Goal: Task Accomplishment & Management: Manage account settings

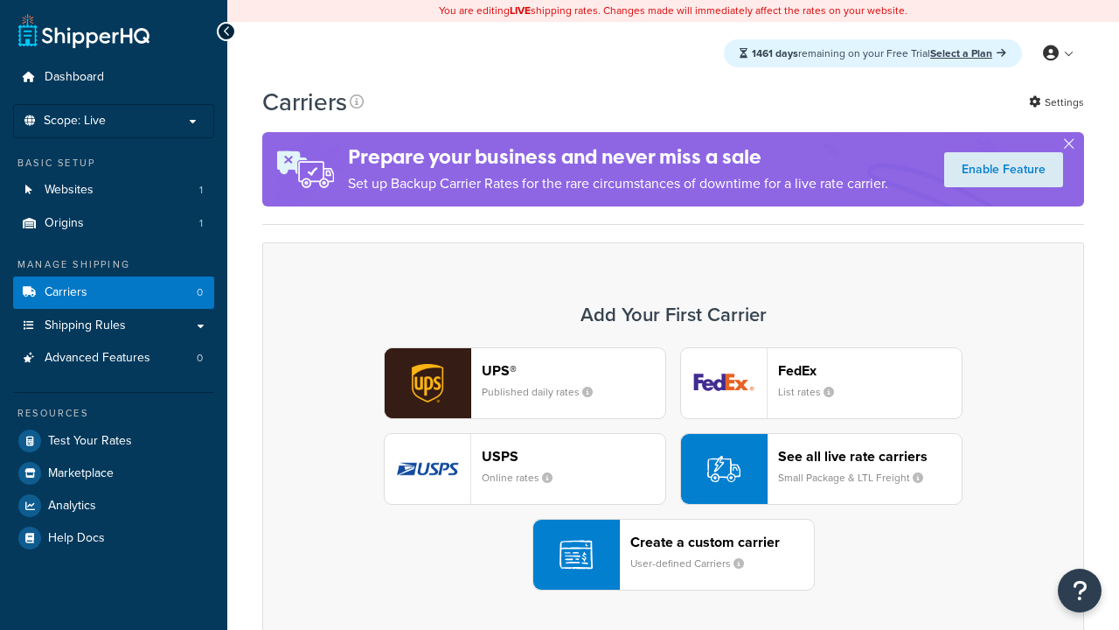
click at [673, 469] on div "UPS® Published daily rates FedEx List rates USPS Online rates See all live rate…" at bounding box center [673, 468] width 785 height 243
click at [870, 370] on header "FedEx" at bounding box center [870, 370] width 184 height 17
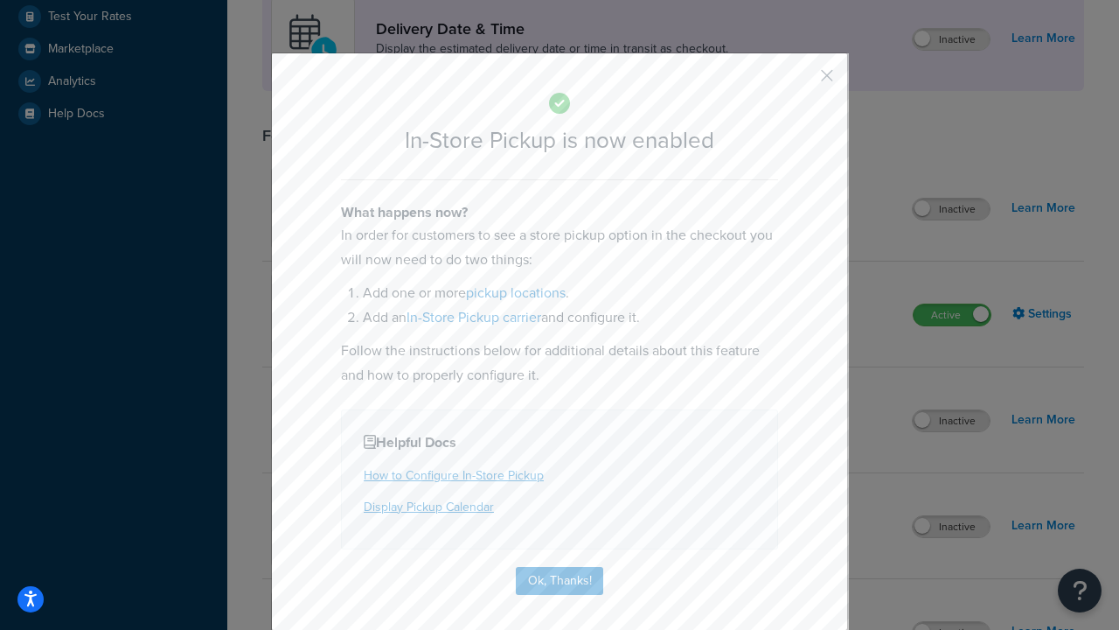
click at [801, 81] on button "button" at bounding box center [801, 82] width 4 height 4
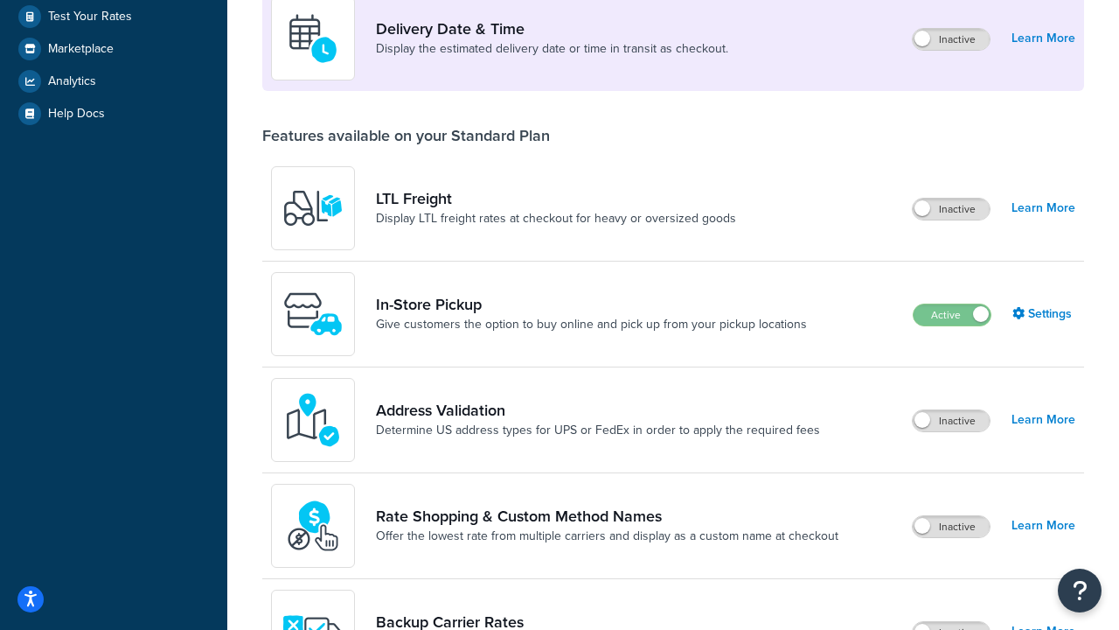
scroll to position [424, 0]
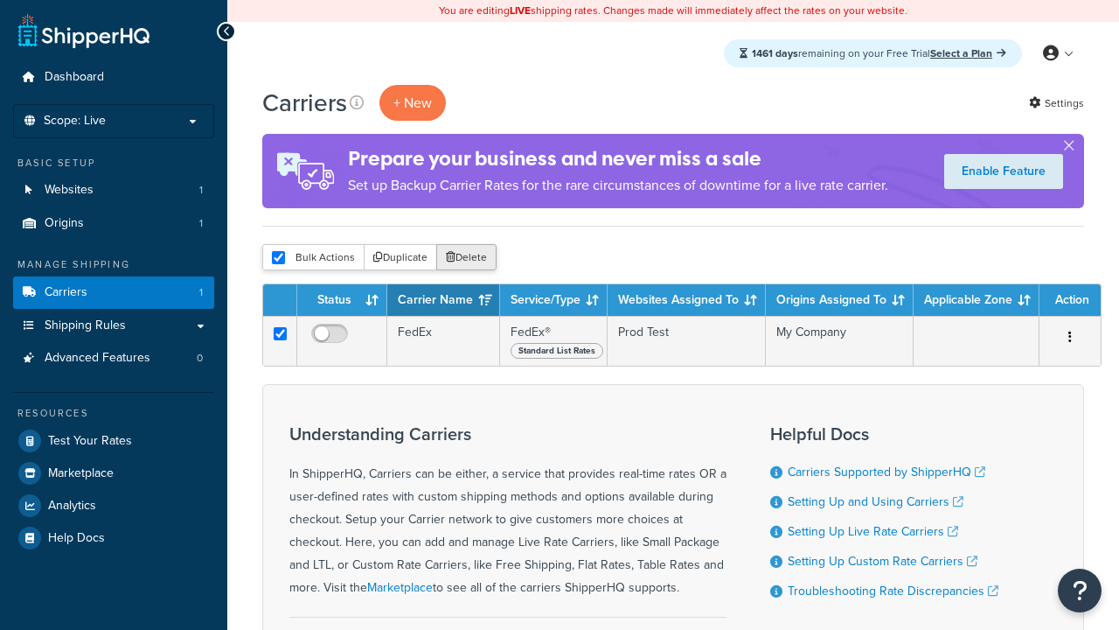
click at [471, 258] on button "Delete" at bounding box center [466, 257] width 60 height 26
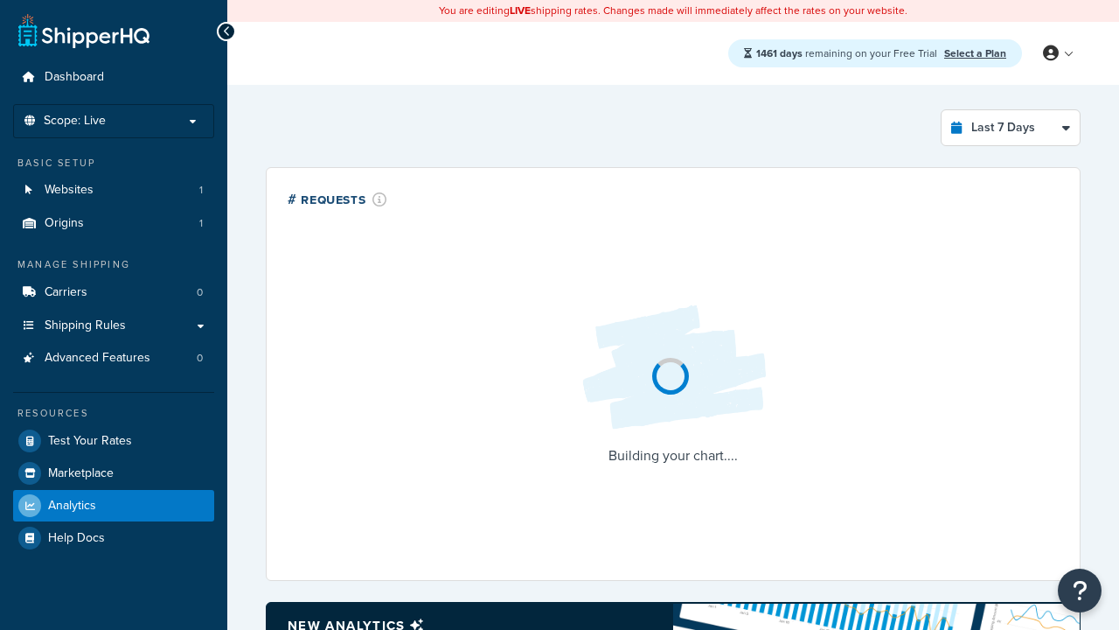
select select "last_7_days"
click at [227, 31] on icon at bounding box center [227, 31] width 8 height 12
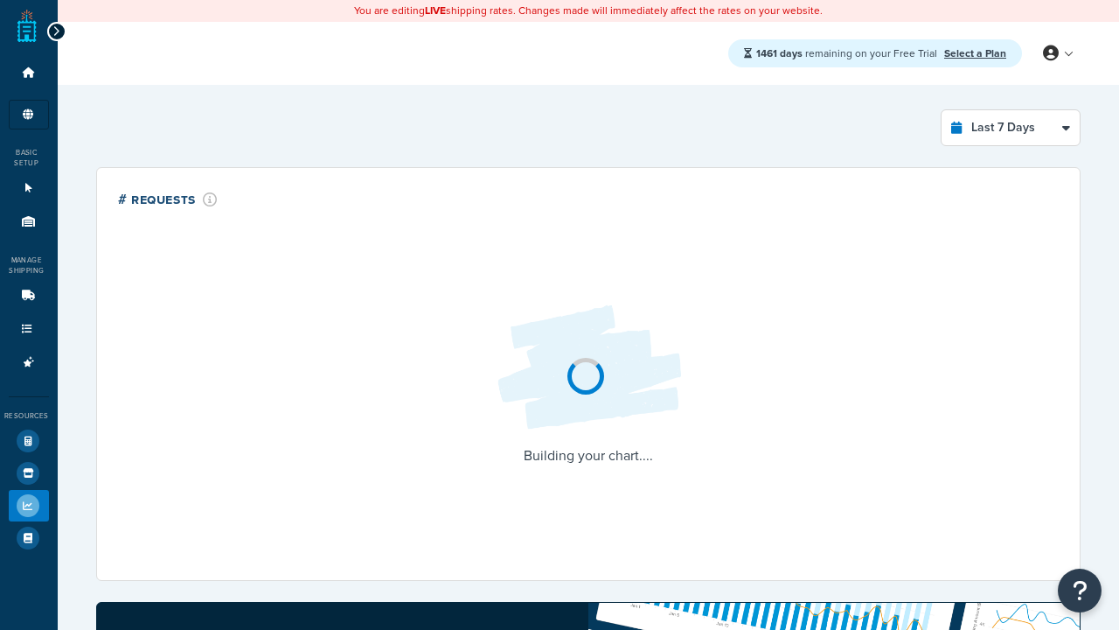
click at [56, 31] on icon at bounding box center [56, 31] width 8 height 12
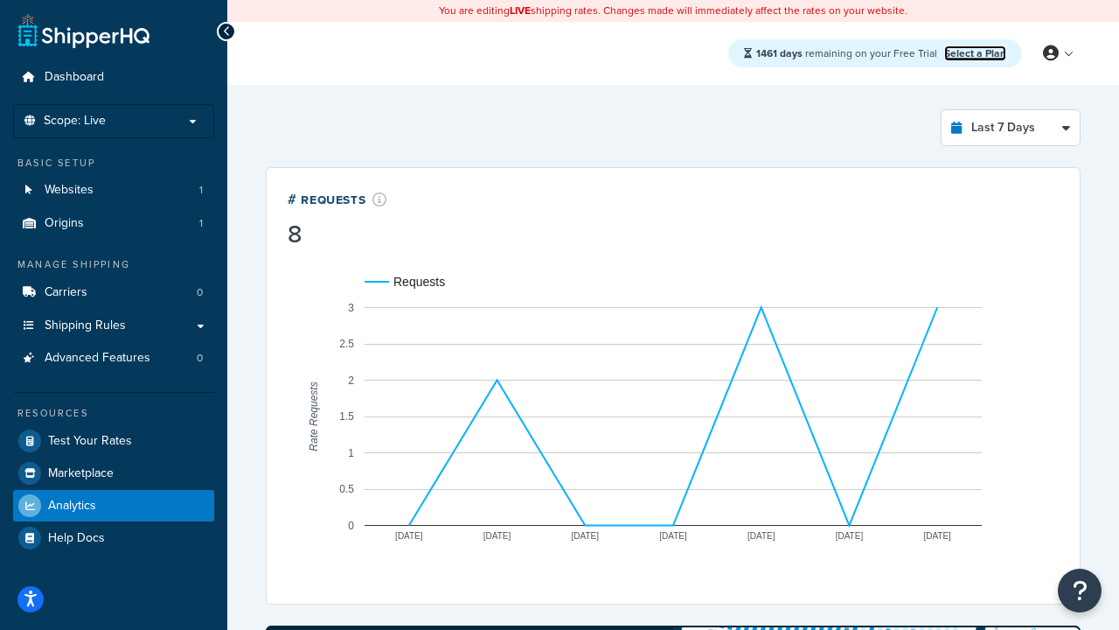
click at [975, 45] on link "Select a Plan" at bounding box center [976, 53] width 62 height 16
